Goal: Task Accomplishment & Management: Complete application form

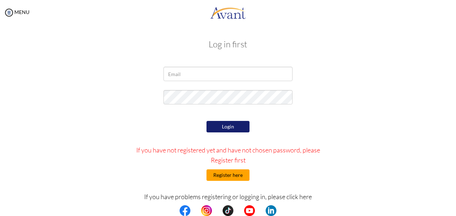
type input "[EMAIL_ADDRESS][DOMAIN_NAME]"
click at [229, 175] on button "Register here" at bounding box center [228, 174] width 43 height 11
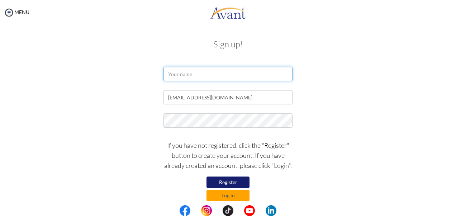
click at [194, 75] on input "text" at bounding box center [228, 74] width 129 height 14
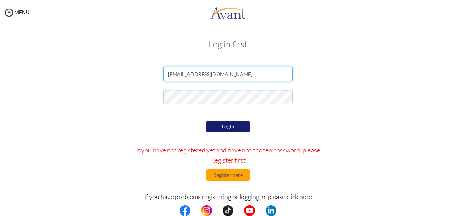
drag, startPoint x: 220, startPoint y: 76, endPoint x: 155, endPoint y: 74, distance: 65.3
click at [155, 74] on div "[EMAIL_ADDRESS][DOMAIN_NAME]" at bounding box center [228, 76] width 420 height 18
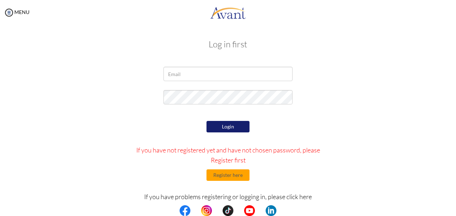
click at [159, 112] on form "Login If you have not registered yet and have not chosen password, please Regis…" at bounding box center [228, 160] width 409 height 187
click at [230, 174] on button "Register here" at bounding box center [228, 174] width 43 height 11
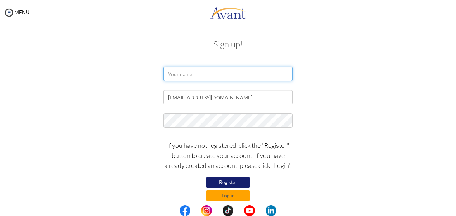
click at [185, 76] on input "text" at bounding box center [228, 74] width 129 height 14
type input "[PERSON_NAME] [PERSON_NAME]"
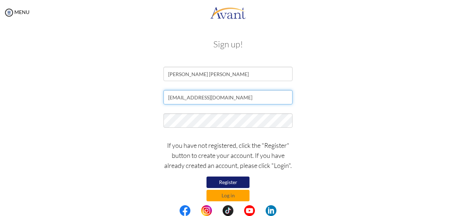
drag, startPoint x: 230, startPoint y: 101, endPoint x: 154, endPoint y: 98, distance: 76.5
click at [154, 98] on div "[EMAIL_ADDRESS][DOMAIN_NAME]" at bounding box center [228, 99] width 420 height 18
paste input "[EMAIL_ADDRESS][DOMAIN_NAME]"
type input "[EMAIL_ADDRESS][DOMAIN_NAME]"
click at [212, 180] on button "Register" at bounding box center [228, 181] width 43 height 11
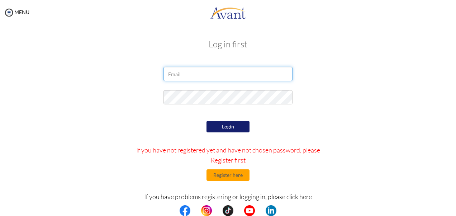
click at [188, 77] on input "email" at bounding box center [228, 74] width 129 height 14
type input "[EMAIL_ADDRESS][DOMAIN_NAME]"
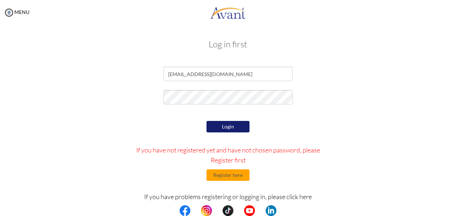
click at [234, 127] on button "Login" at bounding box center [228, 126] width 43 height 11
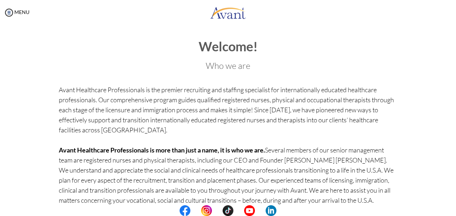
scroll to position [74, 0]
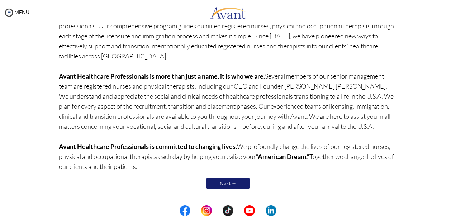
click at [235, 183] on link "Next →" at bounding box center [228, 183] width 43 height 11
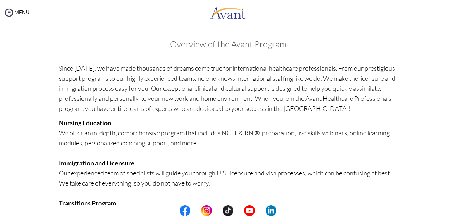
scroll to position [187, 0]
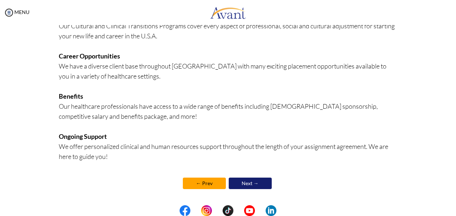
click at [245, 183] on link "Next →" at bounding box center [250, 183] width 43 height 11
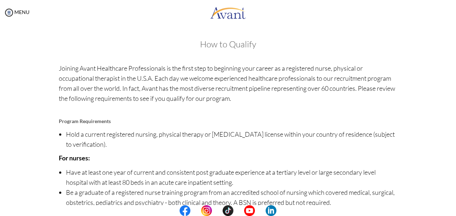
scroll to position [96, 0]
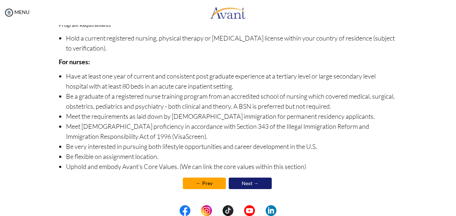
click at [250, 183] on link "Next →" at bounding box center [250, 183] width 43 height 11
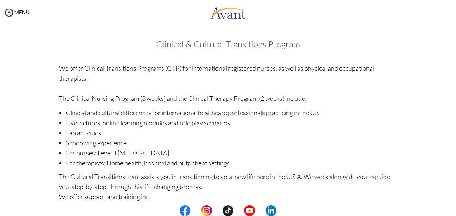
scroll to position [125, 0]
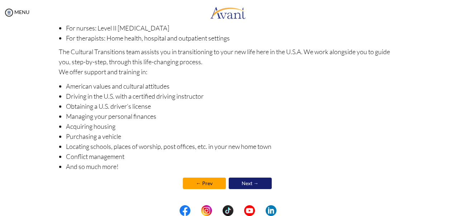
click at [259, 181] on link "Next →" at bounding box center [250, 183] width 43 height 11
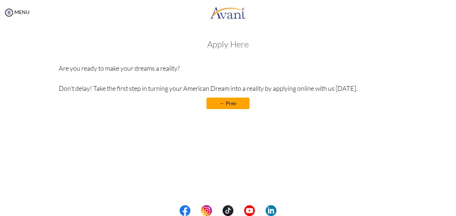
click at [225, 107] on link "← Prev" at bounding box center [228, 103] width 43 height 11
